Goal: Task Accomplishment & Management: Manage account settings

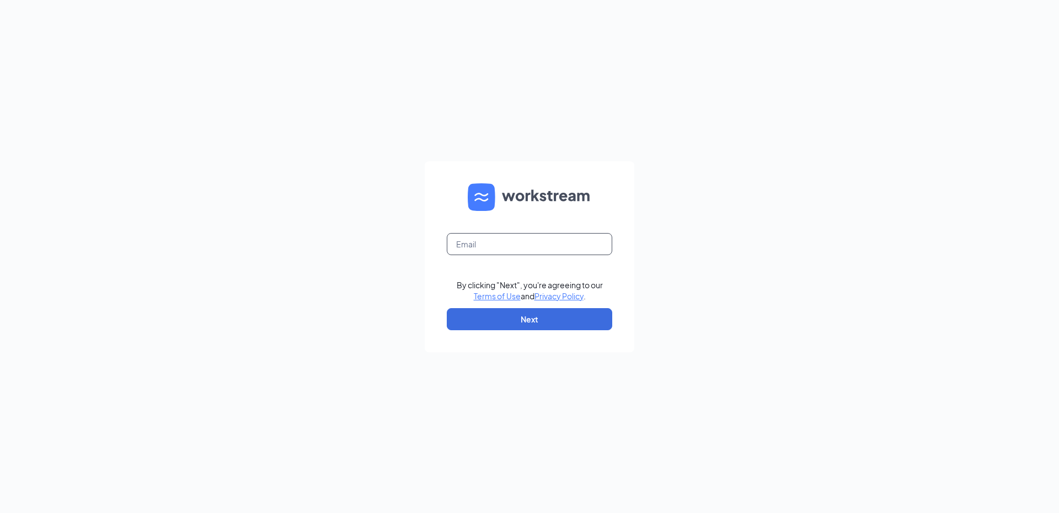
click at [502, 247] on input "text" at bounding box center [530, 244] width 166 height 22
